Goal: Find contact information: Find contact information

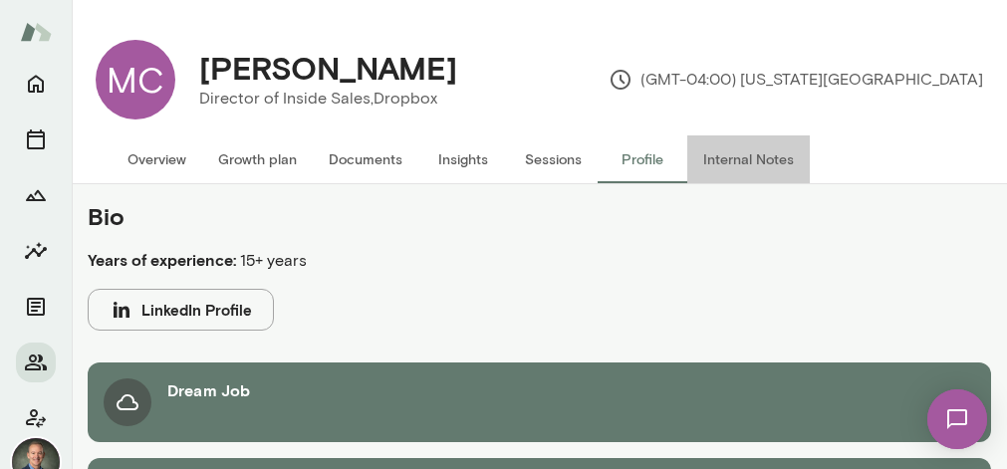
click at [725, 163] on button "Internal Notes" at bounding box center [749, 160] width 123 height 48
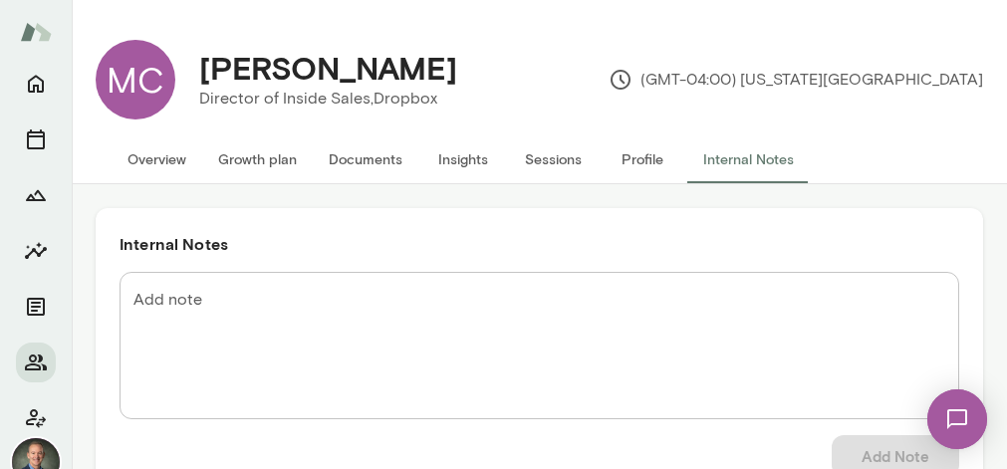
click at [154, 162] on button "Overview" at bounding box center [157, 160] width 91 height 48
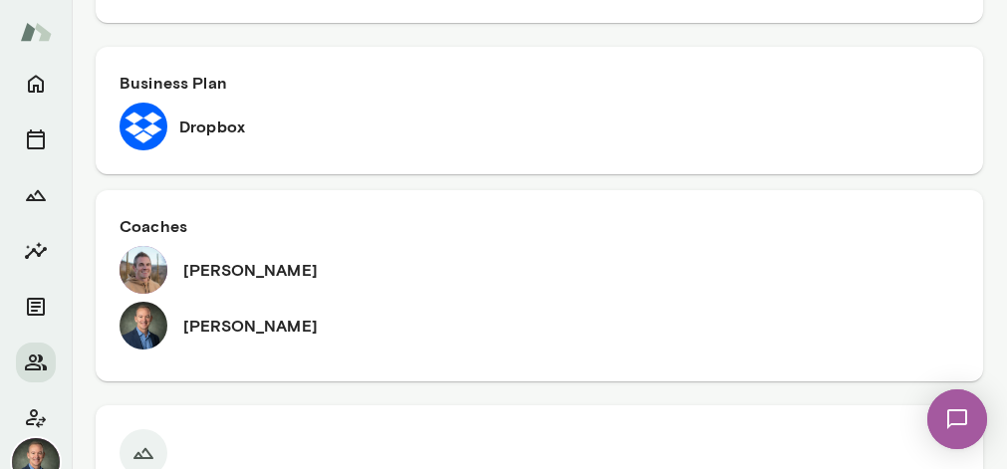
scroll to position [1119, 0]
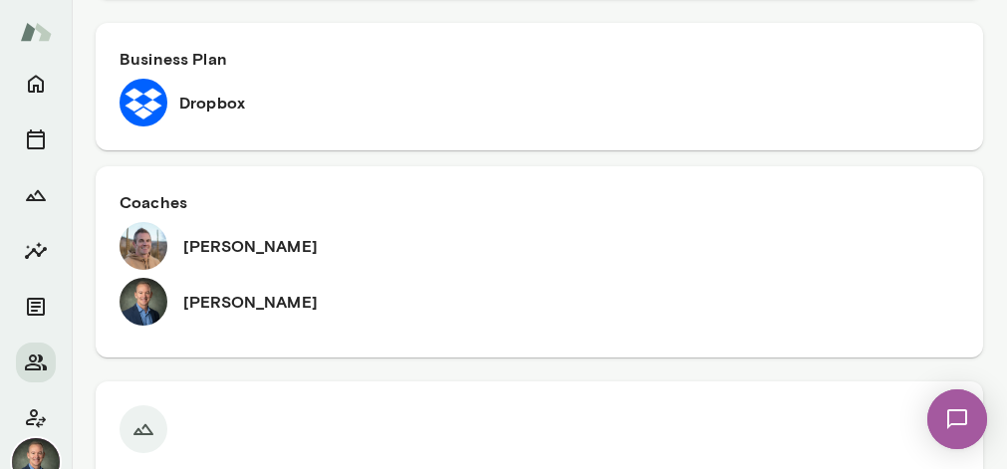
click at [229, 234] on h6 "[PERSON_NAME]" at bounding box center [250, 246] width 135 height 24
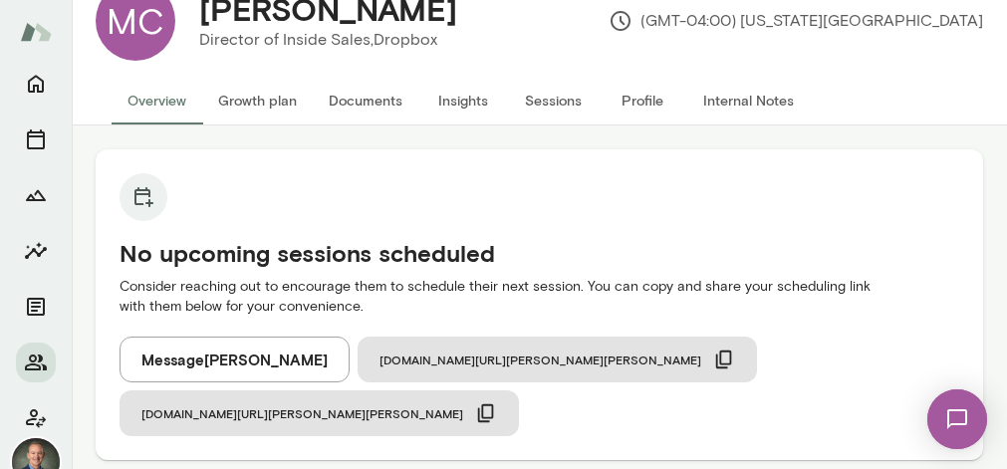
scroll to position [47, 0]
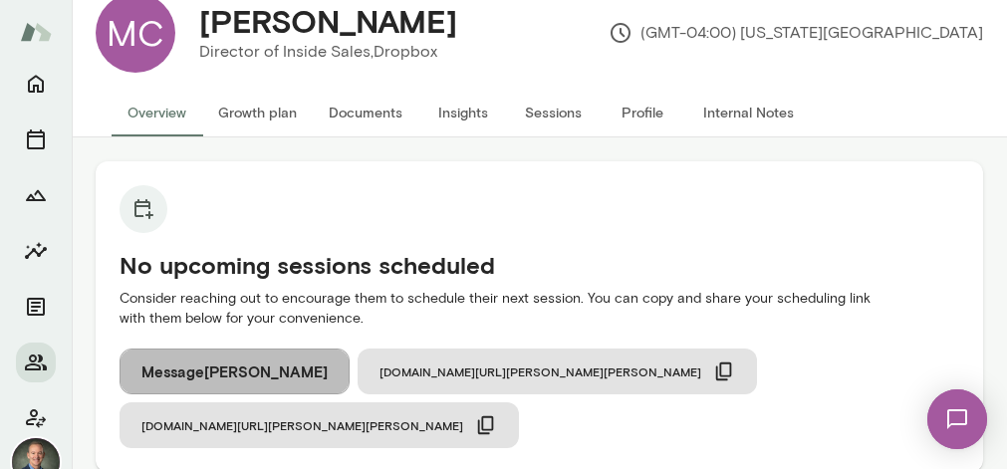
click at [263, 376] on button "Message [PERSON_NAME]" at bounding box center [235, 372] width 230 height 46
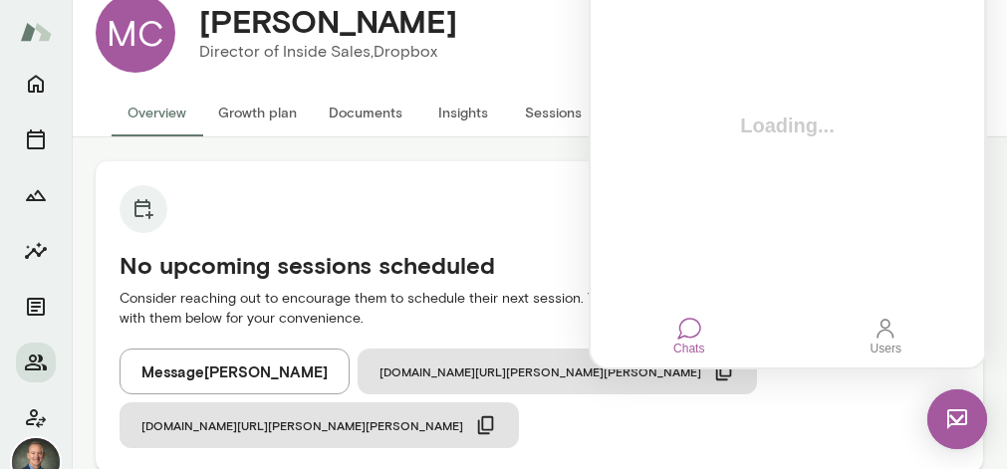
scroll to position [0, 0]
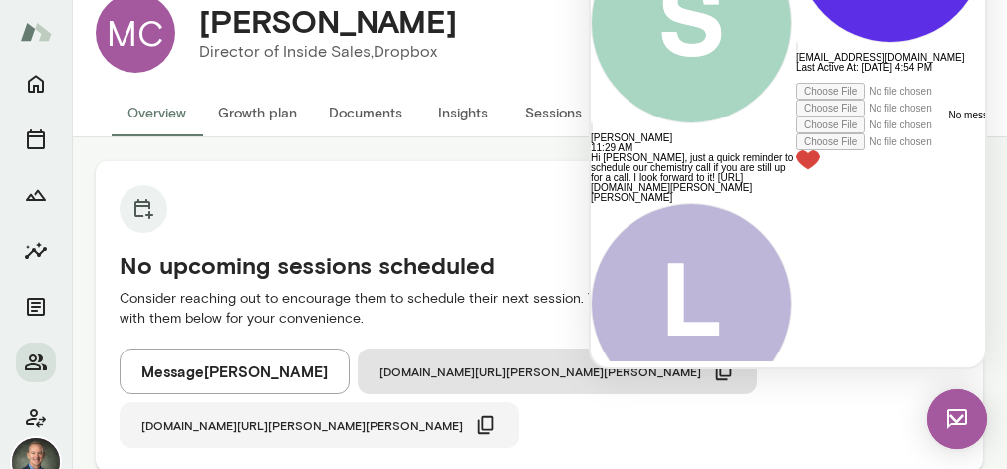
click at [463, 418] on span "[DOMAIN_NAME][URL][PERSON_NAME][PERSON_NAME]" at bounding box center [303, 426] width 322 height 16
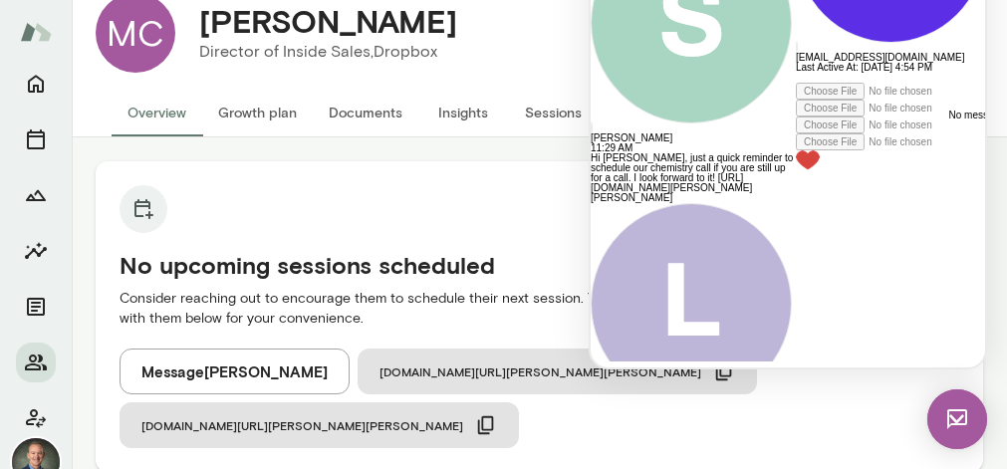
click at [796, 83] on div at bounding box center [890, 78] width 189 height 10
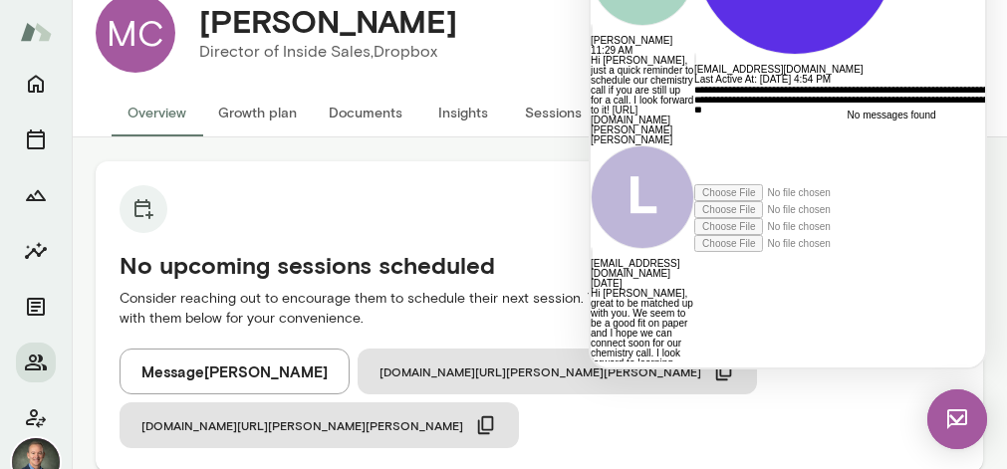
click at [695, 252] on icon at bounding box center [695, 252] width 0 height 0
